Goal: Task Accomplishment & Management: Complete application form

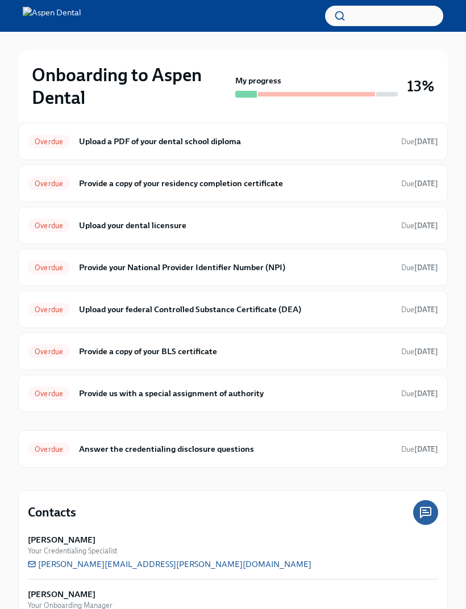
scroll to position [232, 0]
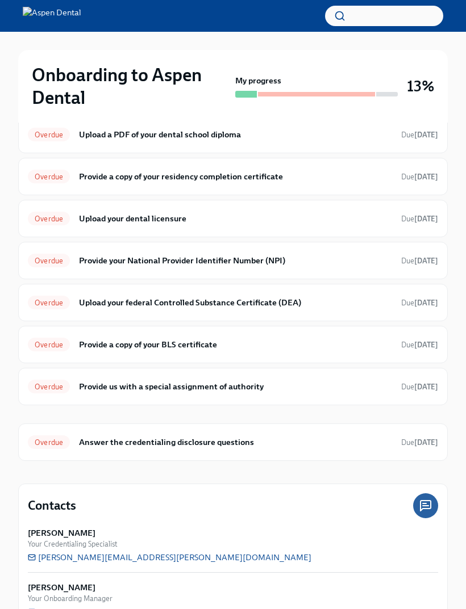
click at [249, 403] on div "Overdue Provide us with a special assignment of authority Due [DATE]" at bounding box center [232, 386] width 429 height 37
click at [264, 390] on h6 "Provide us with a special assignment of authority" at bounding box center [235, 386] width 313 height 12
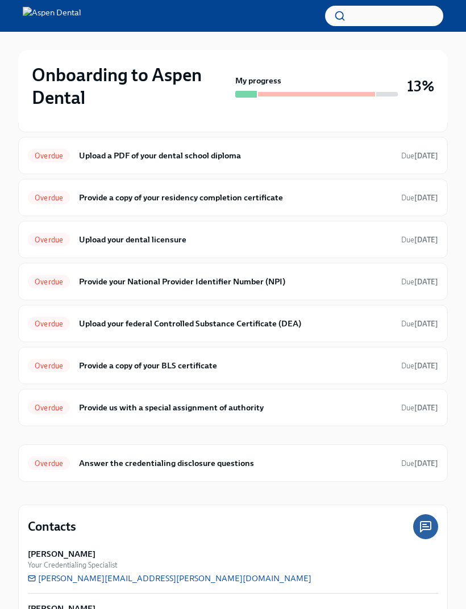
scroll to position [232, 0]
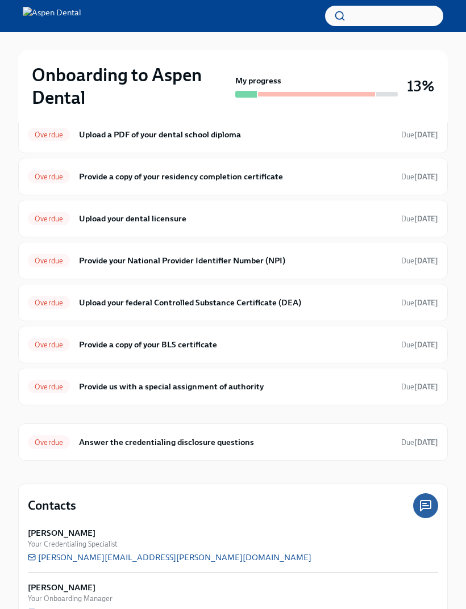
click at [282, 443] on h6 "Answer the credentialing disclosure questions" at bounding box center [235, 442] width 313 height 12
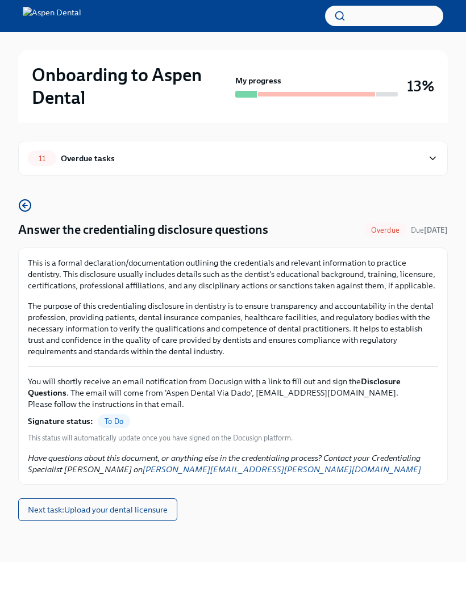
click at [16, 208] on div "Onboarding to Aspen Dental My progress 13% 11 Overdue tasks Answer the credenti…" at bounding box center [233, 297] width 466 height 530
click at [113, 425] on span "To Do" at bounding box center [114, 421] width 32 height 9
click at [261, 465] on p "Have questions about this document, or anything else in the credentialing proce…" at bounding box center [233, 464] width 410 height 23
